Goal: Navigation & Orientation: Find specific page/section

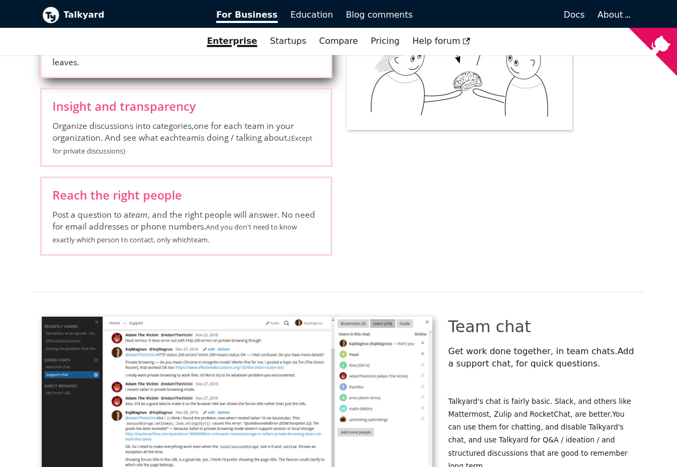
scroll to position [1799, 0]
